Goal: Navigation & Orientation: Go to known website

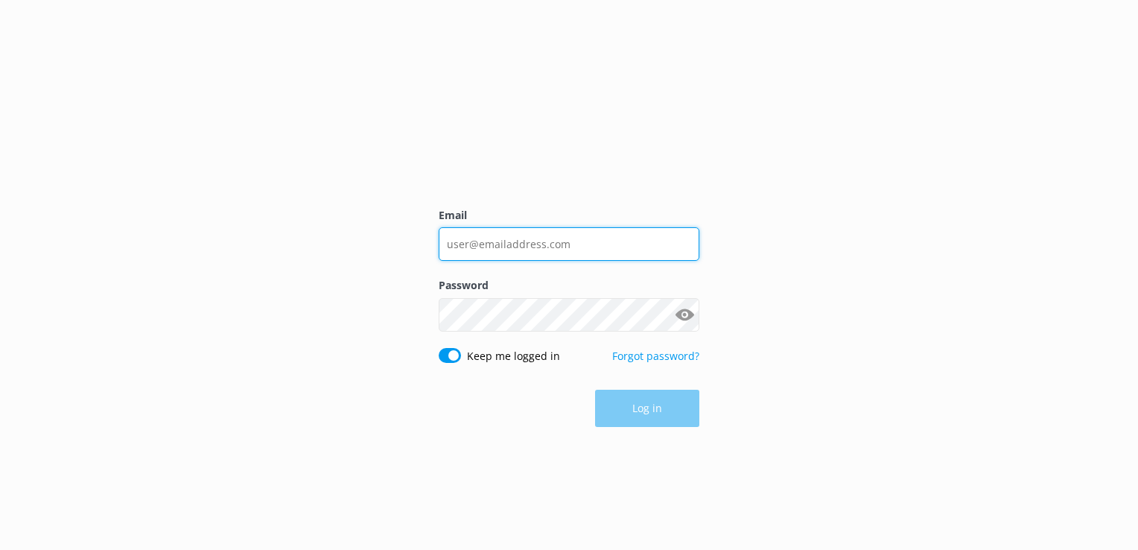
click at [543, 239] on input "Email" at bounding box center [569, 244] width 261 height 34
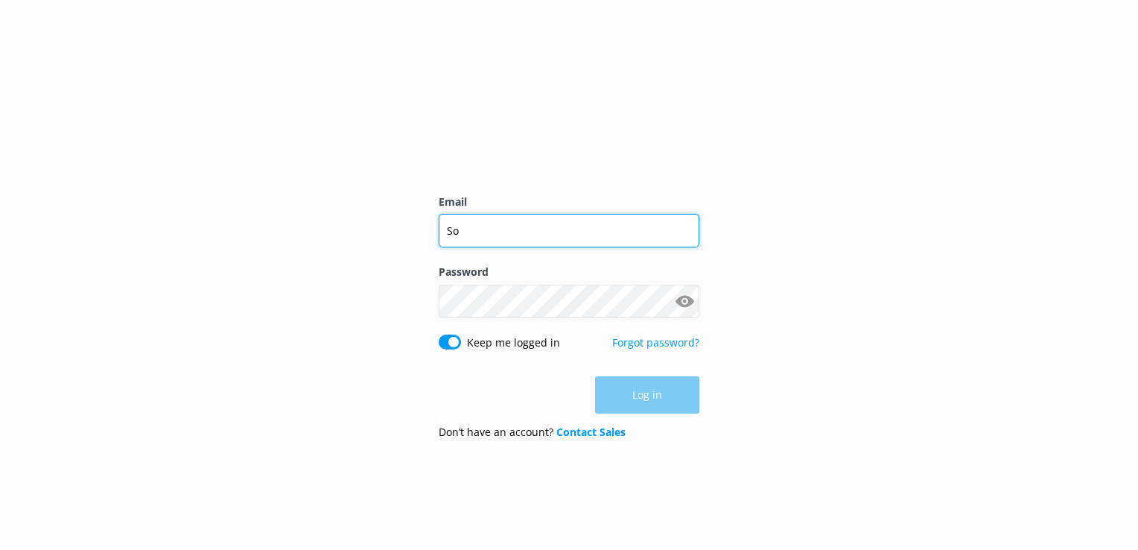
type input "S"
type input "[EMAIL_ADDRESS][DOMAIN_NAME]"
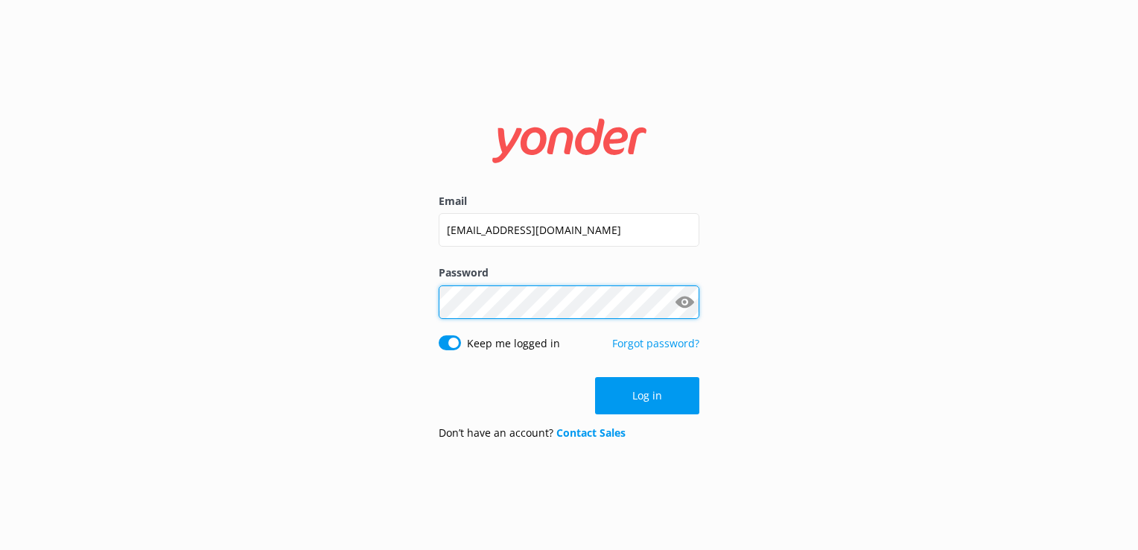
click button "Log in" at bounding box center [647, 395] width 104 height 37
